Goal: Task Accomplishment & Management: Manage account settings

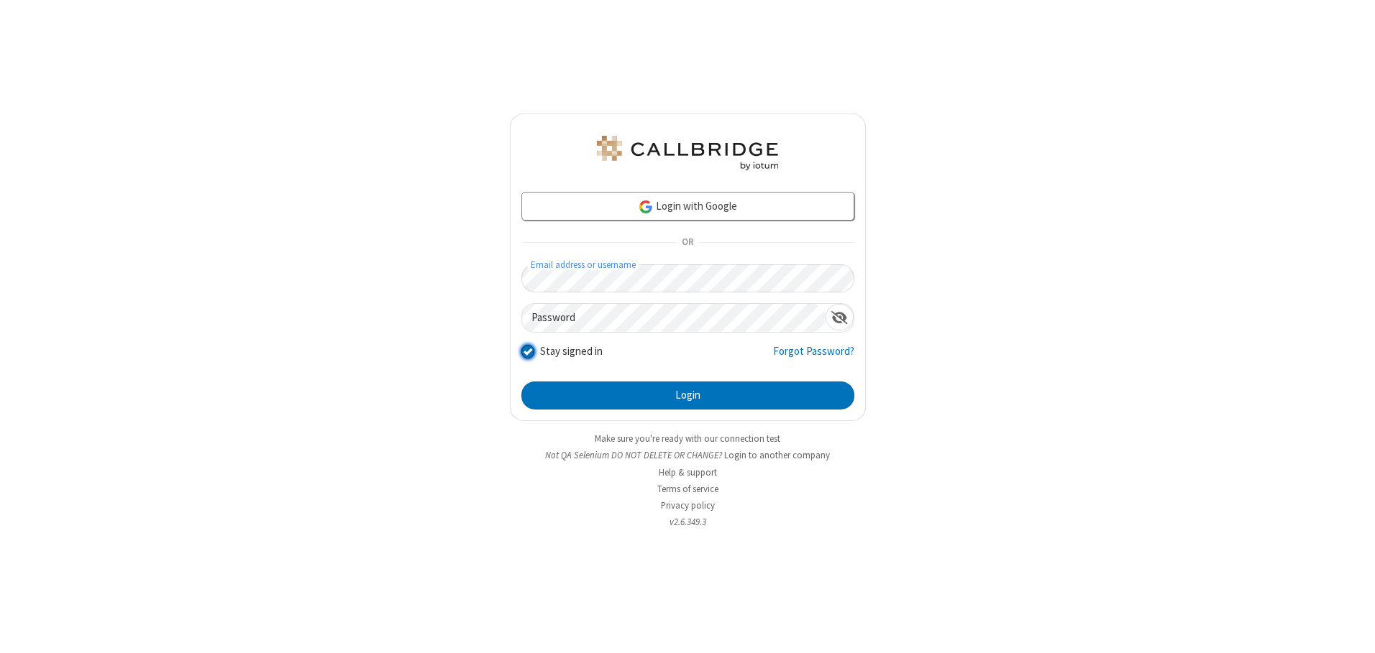
click at [527, 352] on input "Stay signed in" at bounding box center [528, 351] width 14 height 15
checkbox input "false"
click at [687, 395] on button "Login" at bounding box center [687, 396] width 333 height 29
click at [527, 352] on input "Stay signed in" at bounding box center [528, 351] width 14 height 15
checkbox input "false"
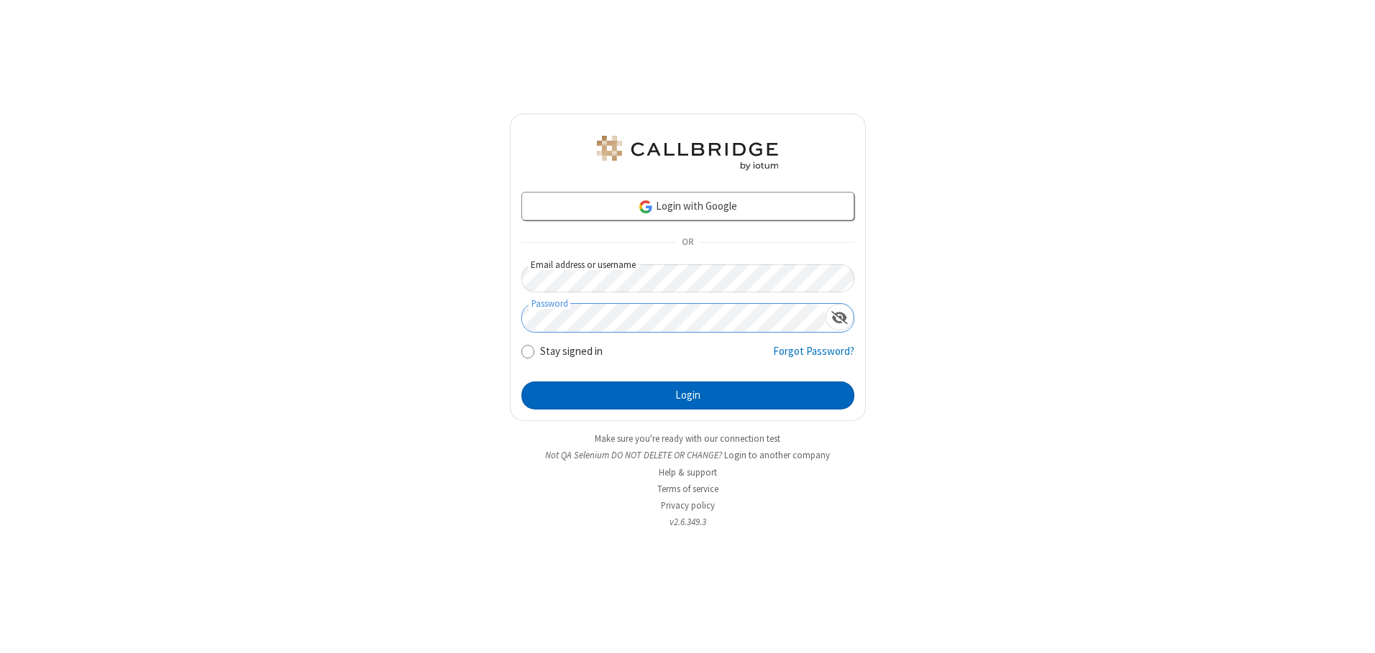
click at [687, 395] on button "Login" at bounding box center [687, 396] width 333 height 29
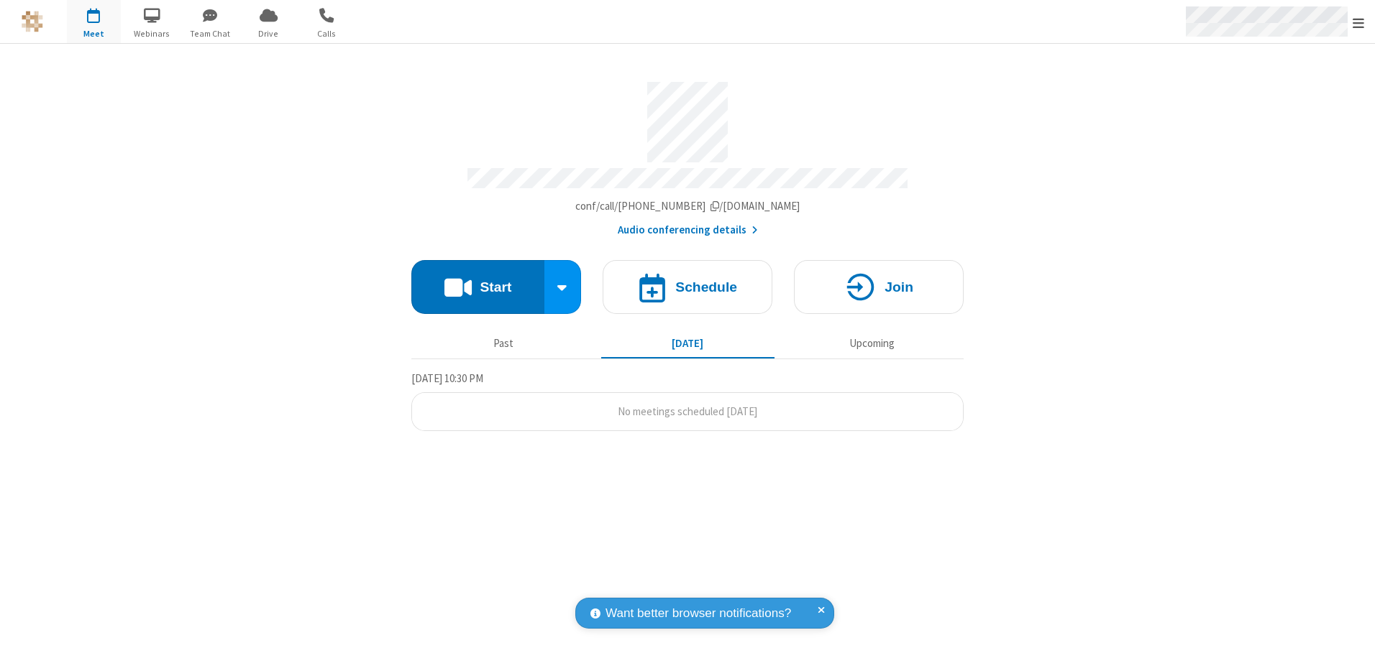
click at [1358, 22] on span "Open menu" at bounding box center [1358, 23] width 12 height 14
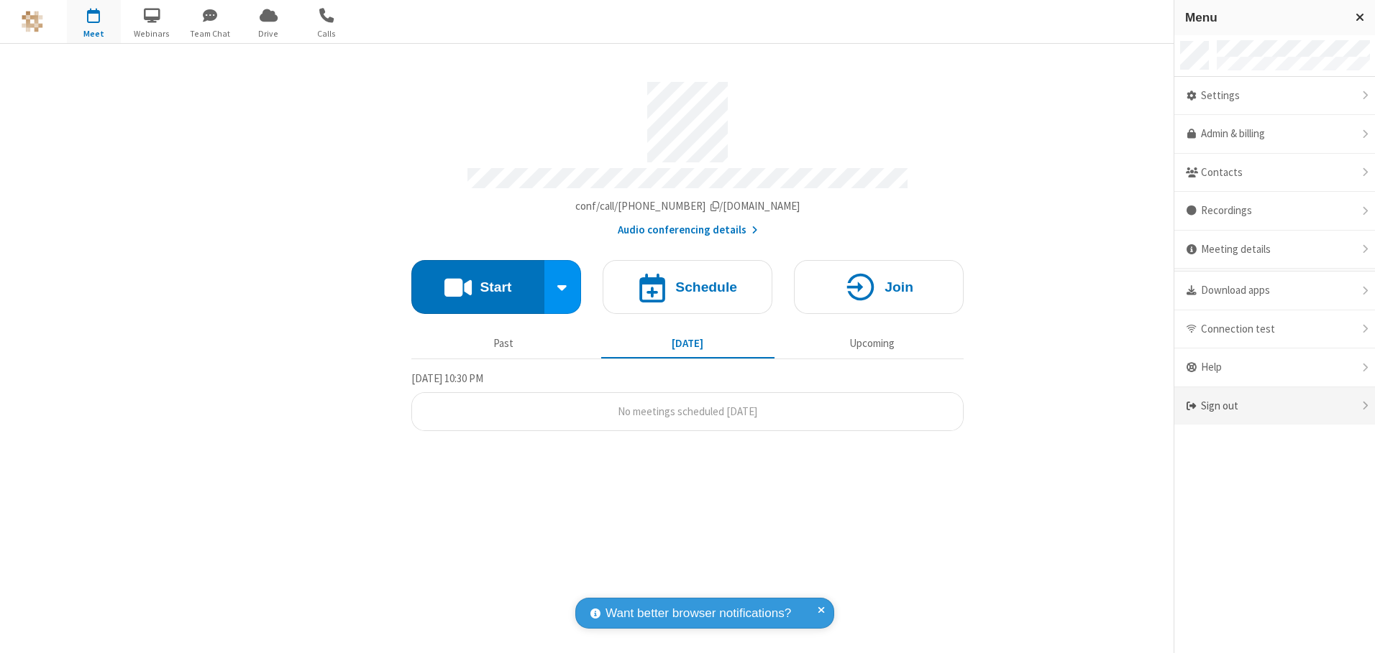
click at [1274, 406] on div "Sign out" at bounding box center [1274, 406] width 201 height 38
